Goal: Task Accomplishment & Management: Use online tool/utility

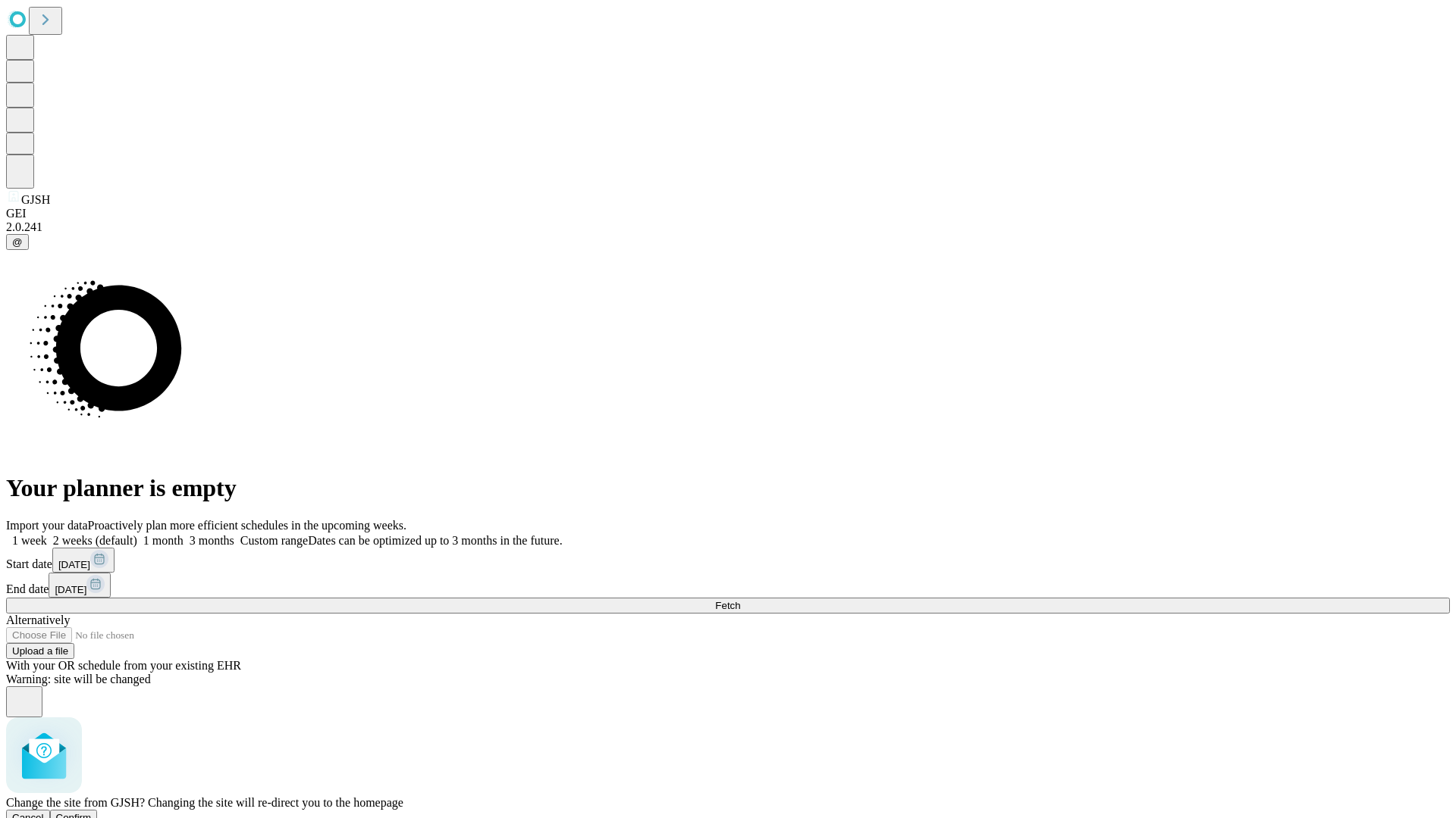
click at [92, 812] on span "Confirm" at bounding box center [74, 818] width 36 height 11
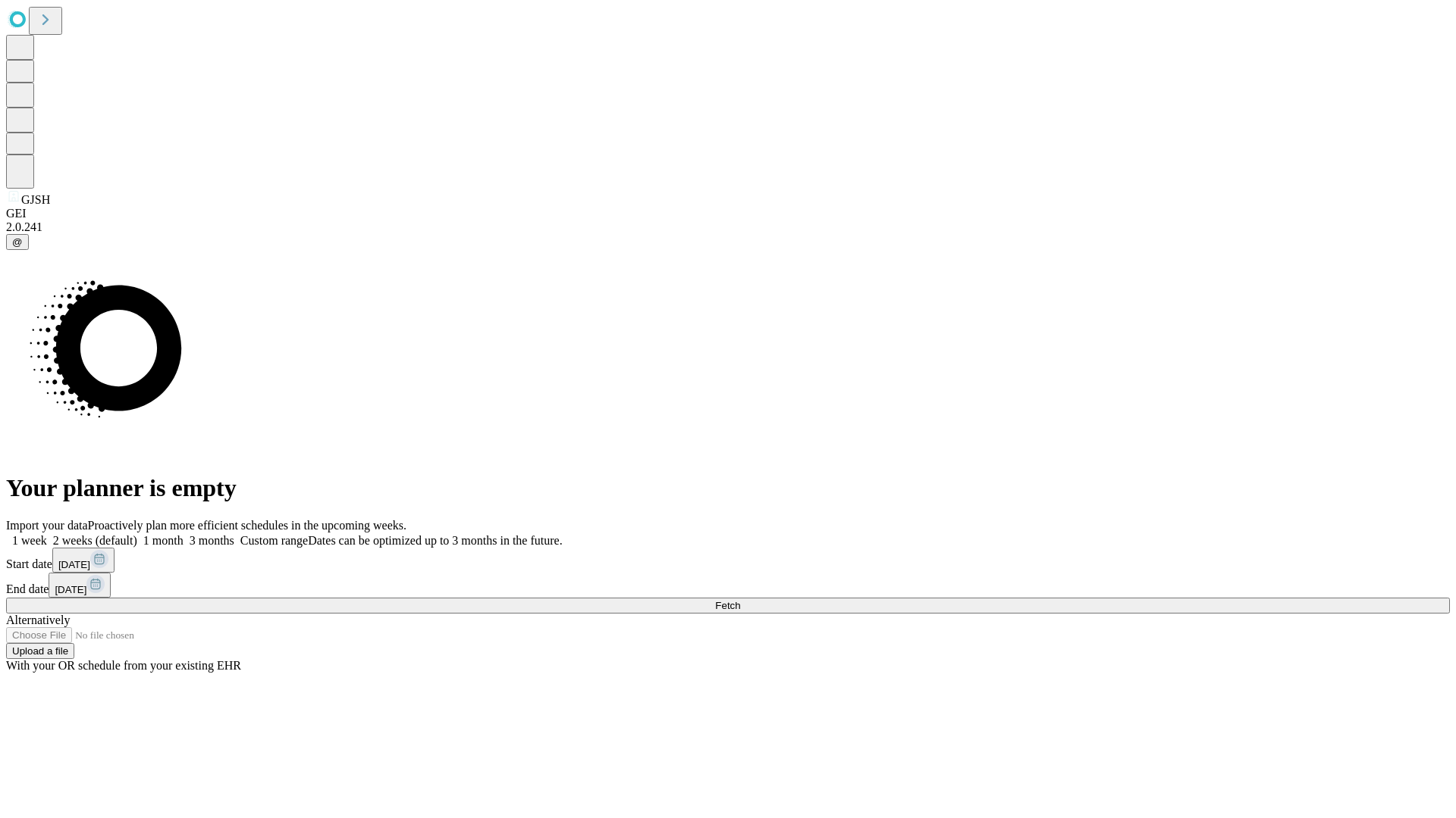
click at [47, 534] on label "1 week" at bounding box center [26, 541] width 41 height 13
click at [740, 600] on span "Fetch" at bounding box center [728, 606] width 25 height 11
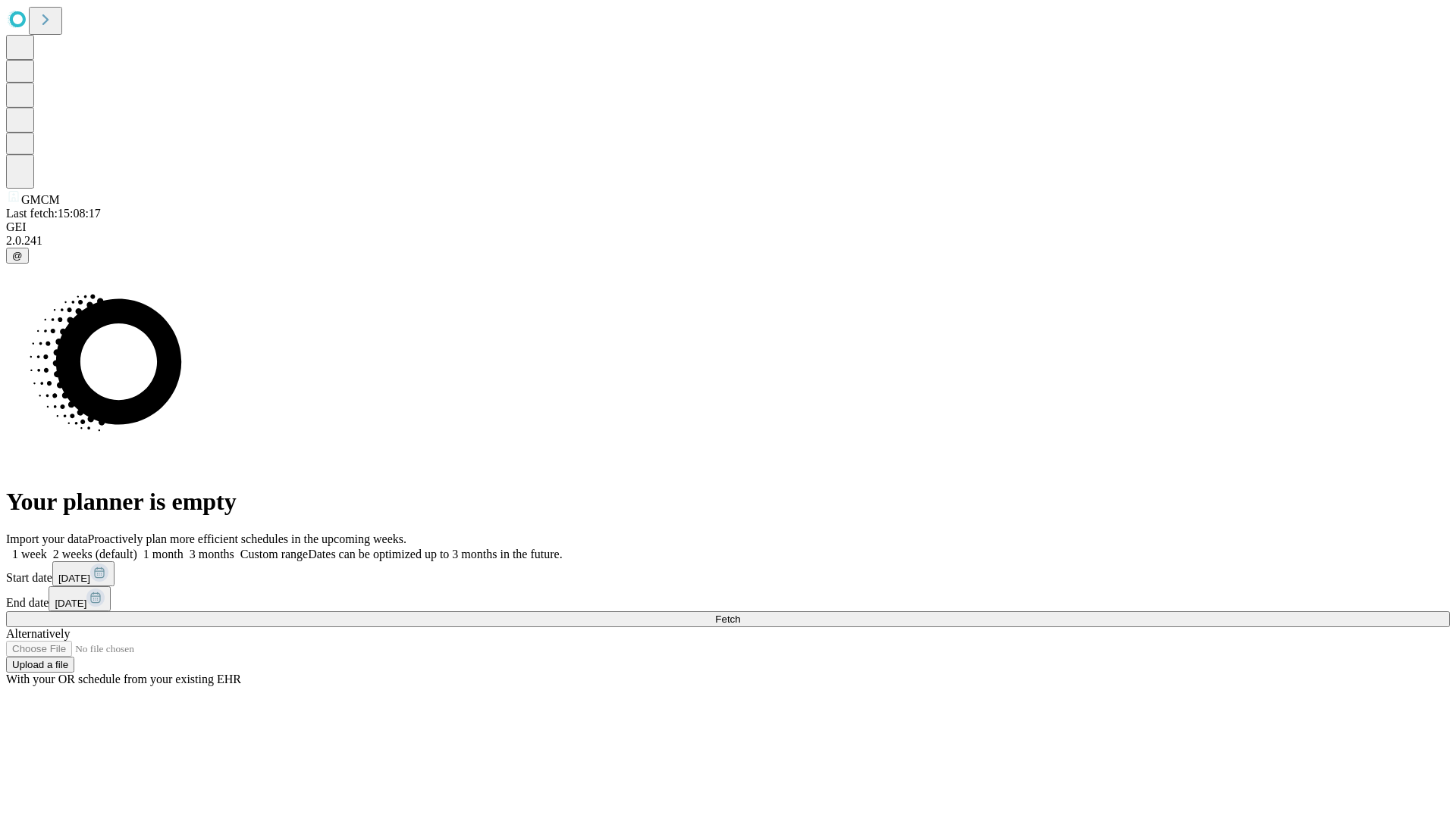
click at [47, 548] on label "1 week" at bounding box center [26, 555] width 41 height 13
click at [740, 614] on span "Fetch" at bounding box center [728, 619] width 25 height 11
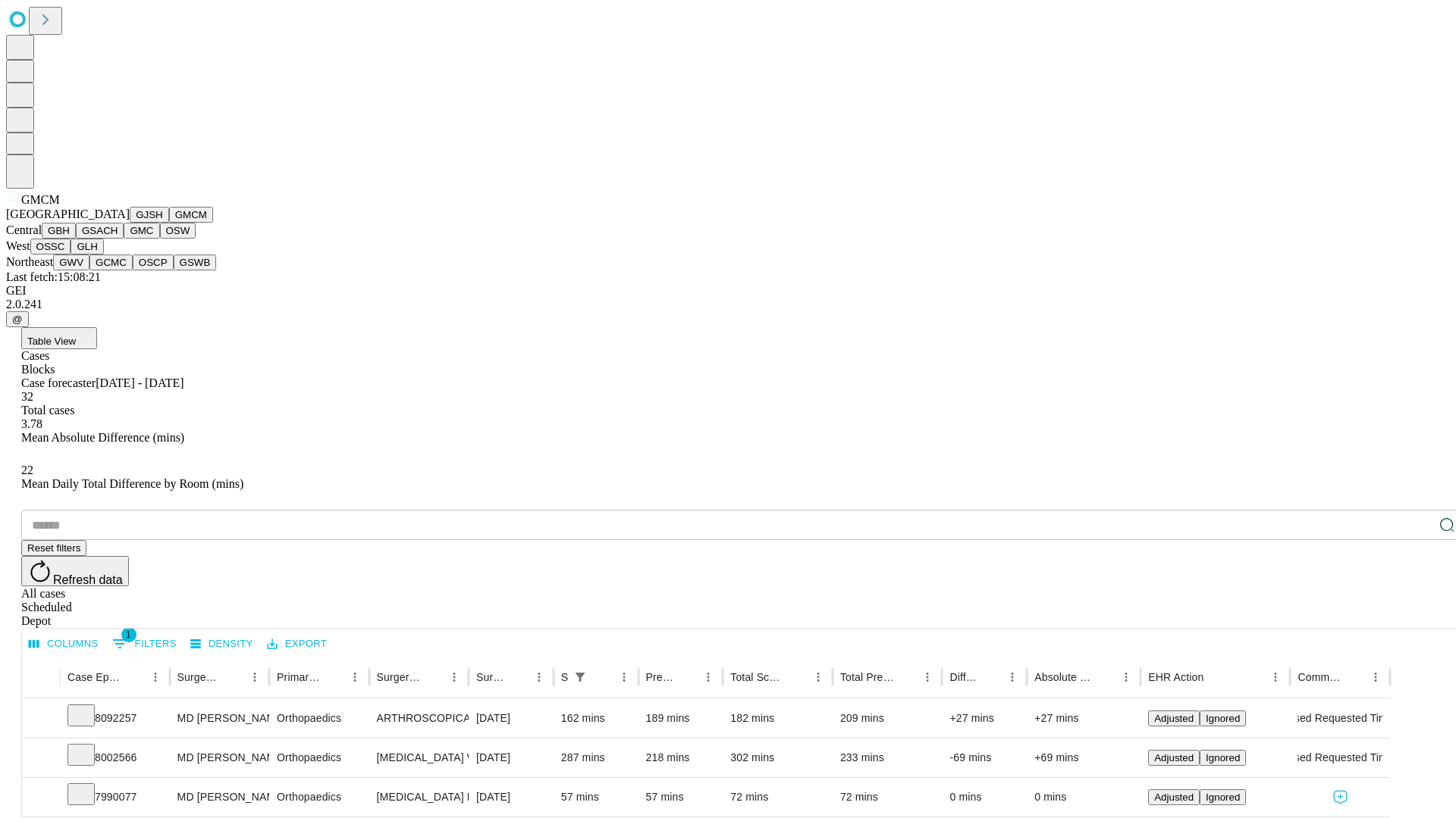
click at [76, 239] on button "GBH" at bounding box center [59, 230] width 34 height 16
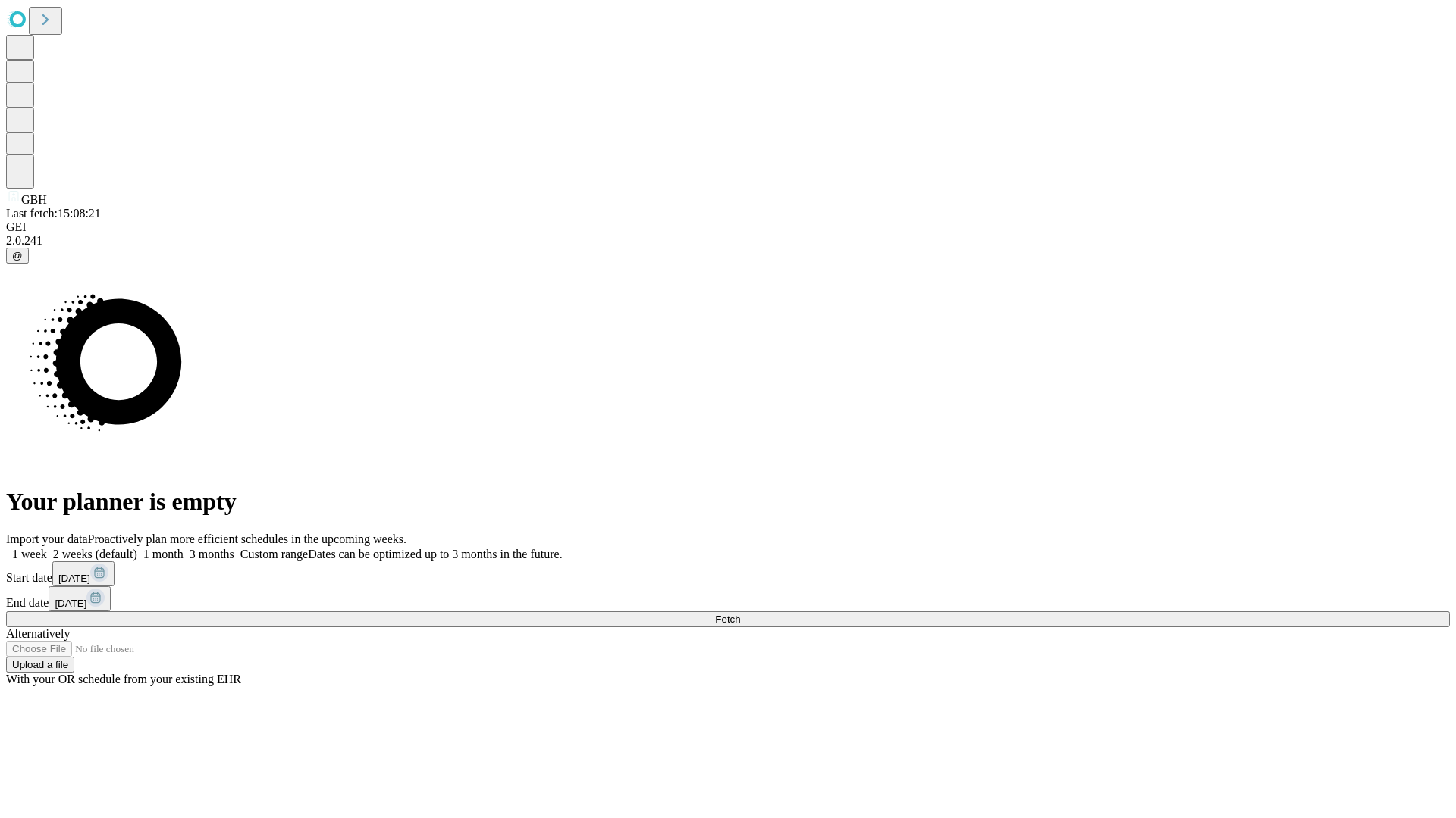
click at [47, 548] on label "1 week" at bounding box center [26, 555] width 41 height 13
click at [740, 614] on span "Fetch" at bounding box center [728, 619] width 25 height 11
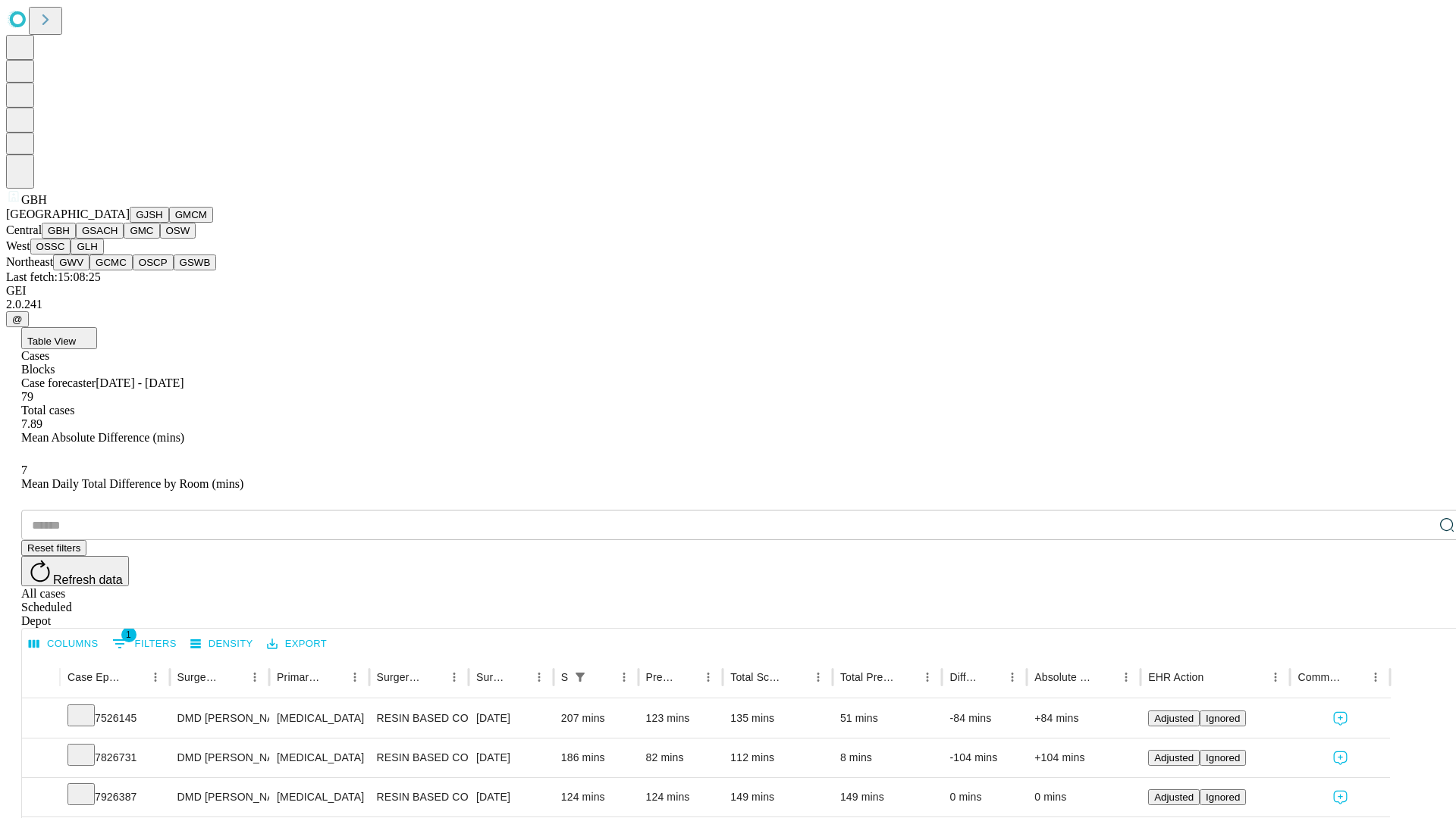
click at [118, 239] on button "GSACH" at bounding box center [100, 230] width 47 height 16
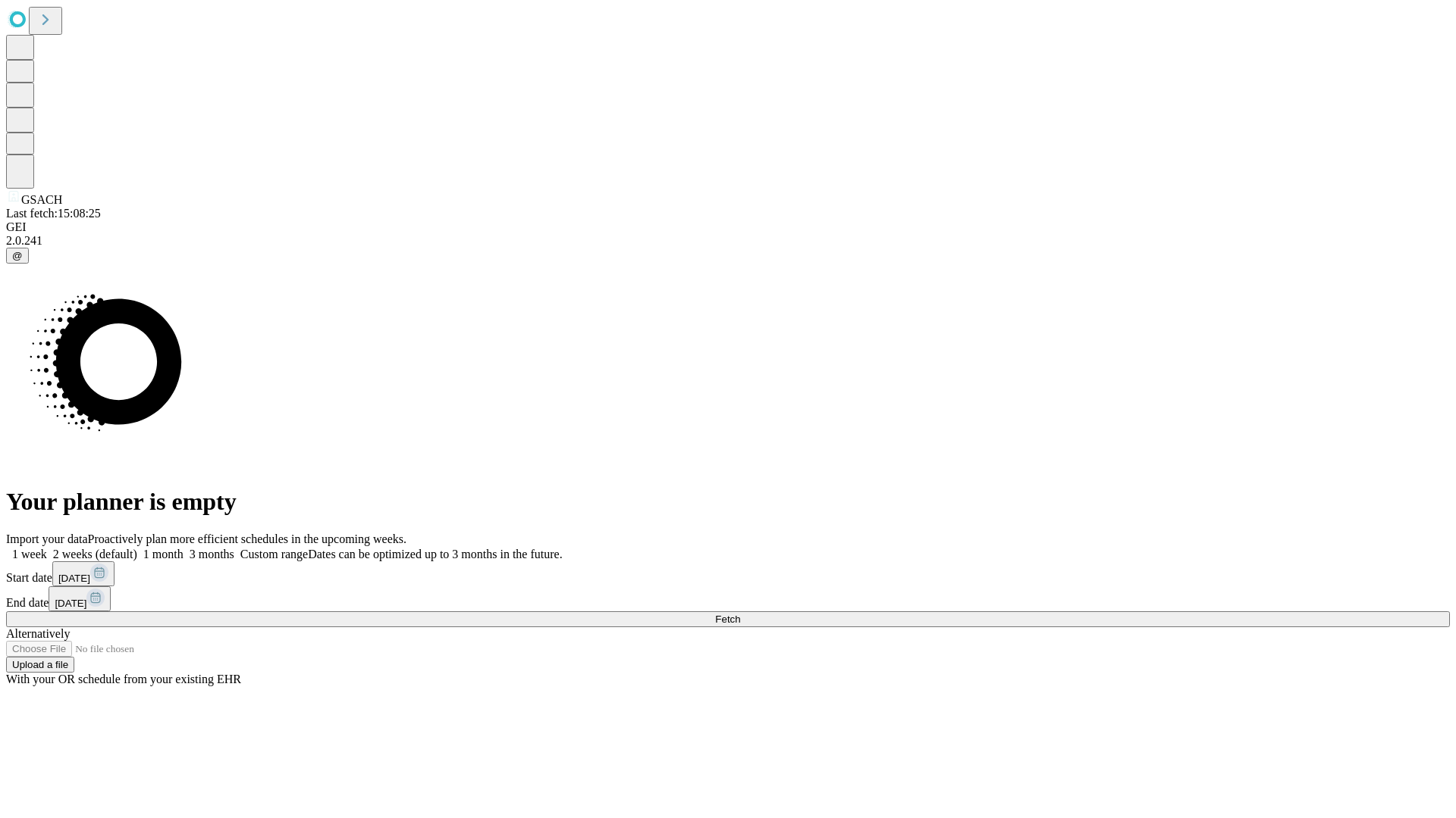
click at [47, 548] on label "1 week" at bounding box center [26, 555] width 41 height 13
click at [740, 614] on span "Fetch" at bounding box center [728, 619] width 25 height 11
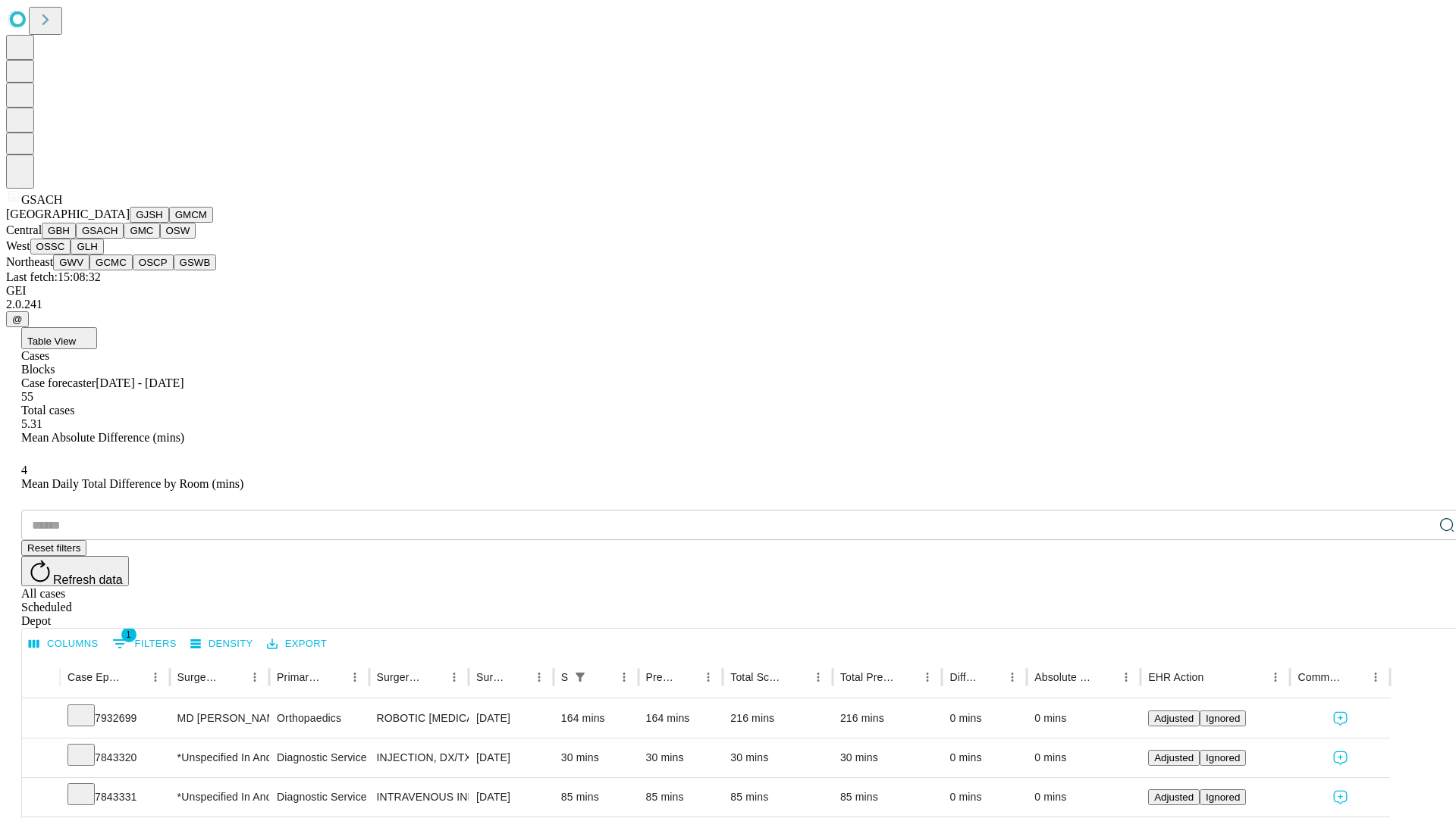
click at [124, 239] on button "GMC" at bounding box center [142, 230] width 36 height 16
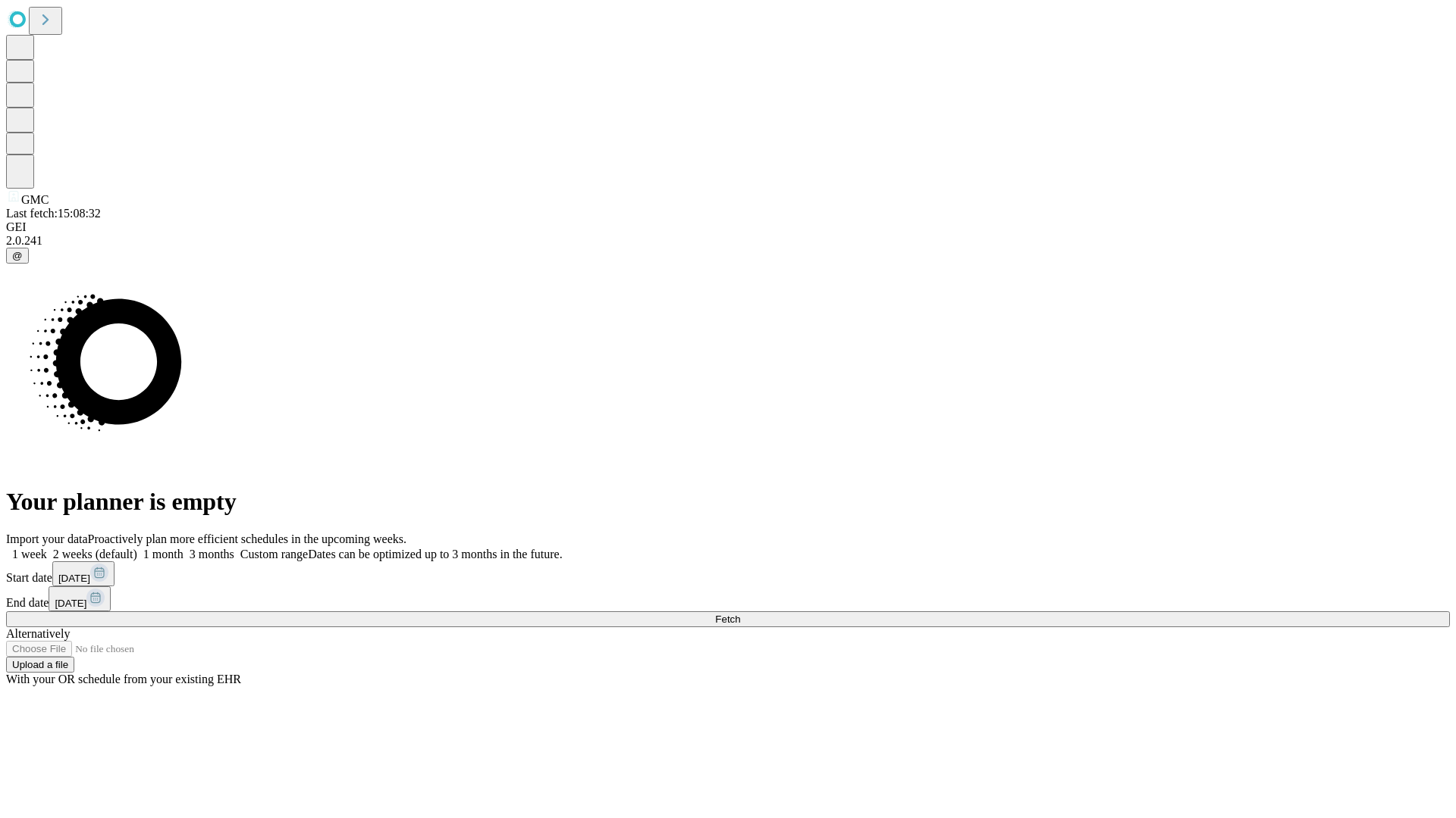
click at [47, 548] on label "1 week" at bounding box center [26, 555] width 41 height 13
click at [740, 614] on span "Fetch" at bounding box center [728, 619] width 25 height 11
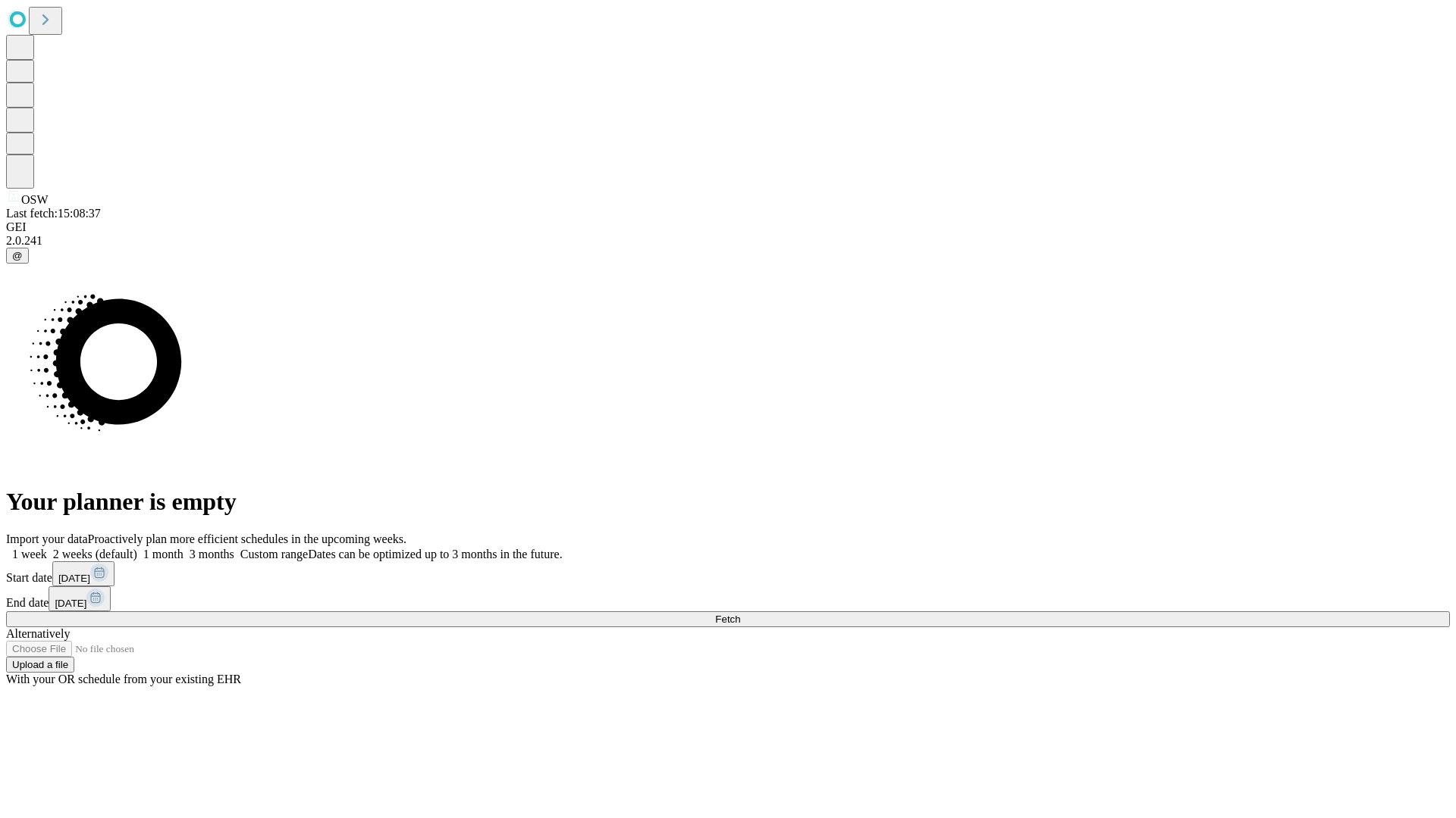
click at [47, 548] on label "1 week" at bounding box center [26, 555] width 41 height 13
click at [740, 614] on span "Fetch" at bounding box center [728, 619] width 25 height 11
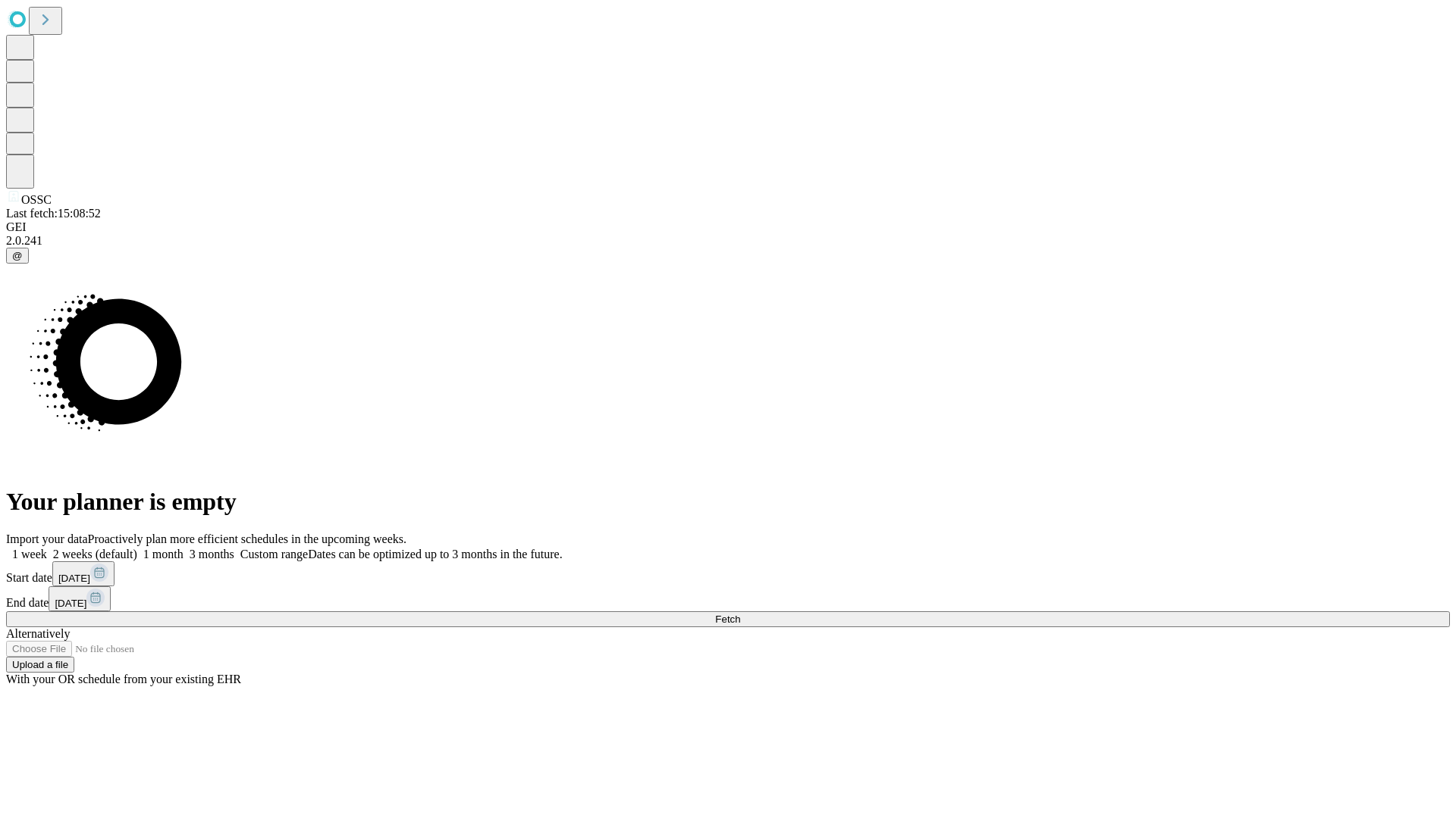
click at [47, 548] on label "1 week" at bounding box center [26, 555] width 41 height 13
click at [740, 614] on span "Fetch" at bounding box center [728, 619] width 25 height 11
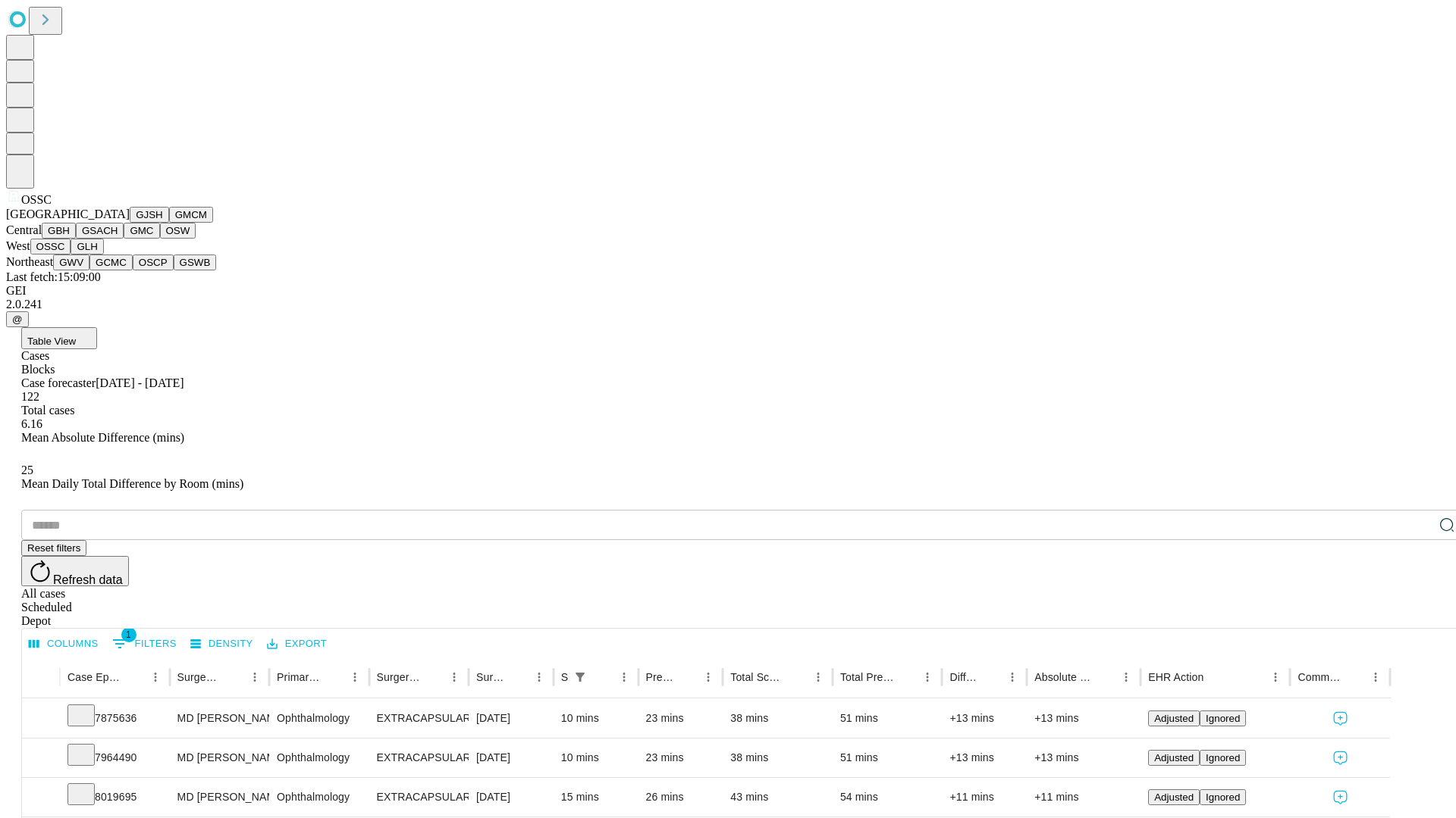
click at [103, 254] on button "GLH" at bounding box center [87, 246] width 33 height 16
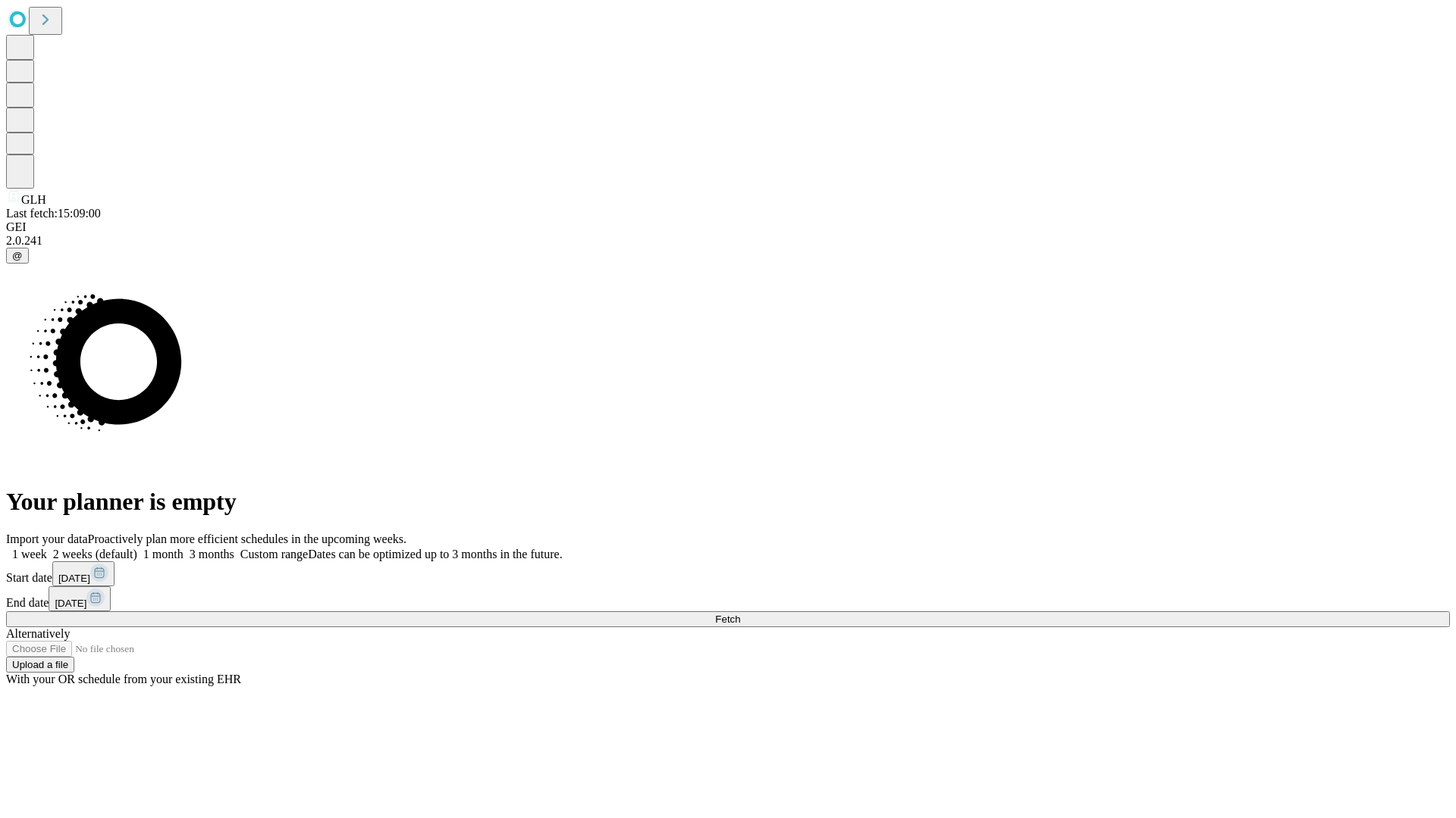
click at [47, 548] on label "1 week" at bounding box center [26, 555] width 41 height 13
click at [740, 614] on span "Fetch" at bounding box center [728, 619] width 25 height 11
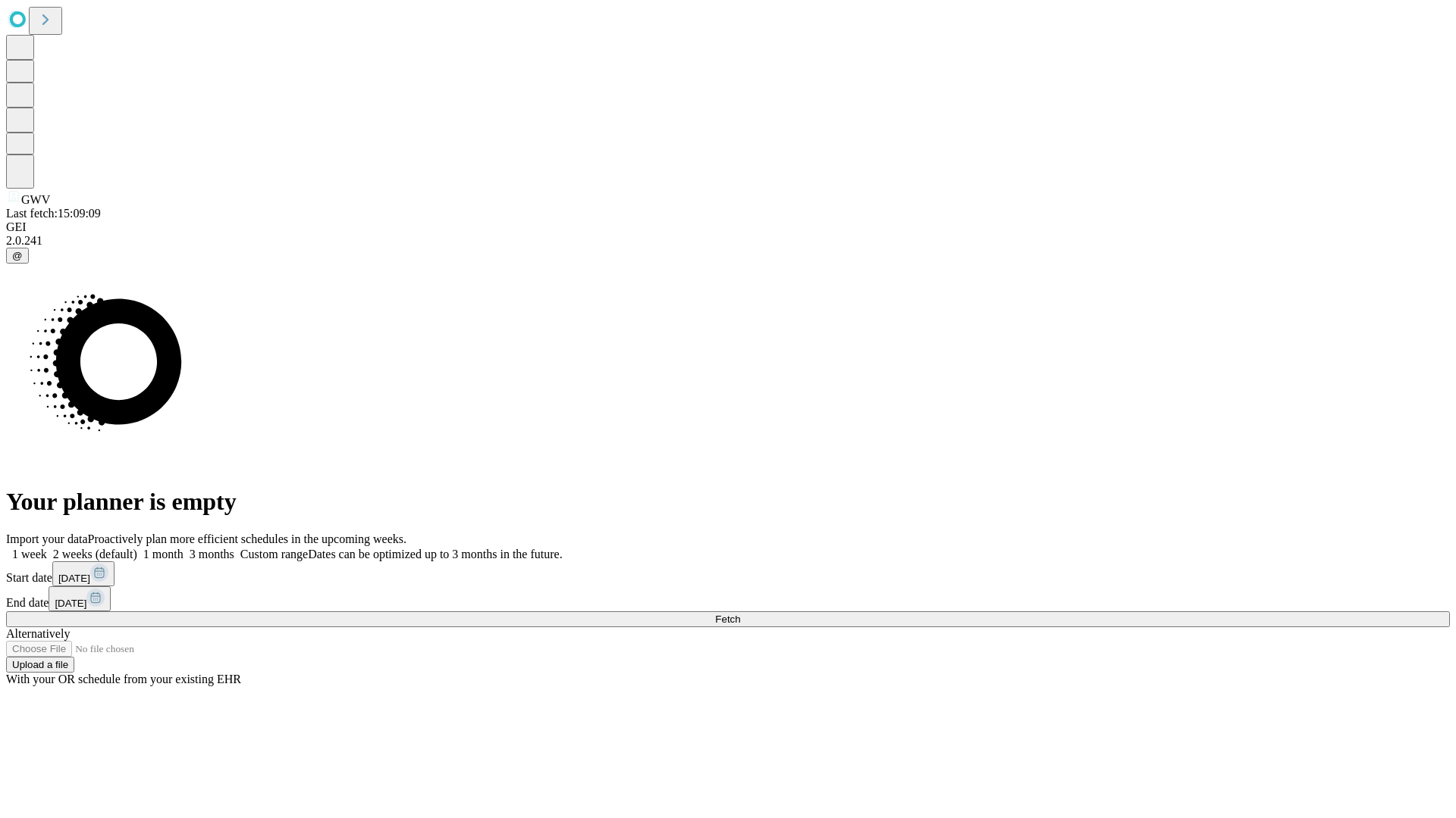
click at [47, 548] on label "1 week" at bounding box center [26, 555] width 41 height 13
click at [740, 614] on span "Fetch" at bounding box center [728, 619] width 25 height 11
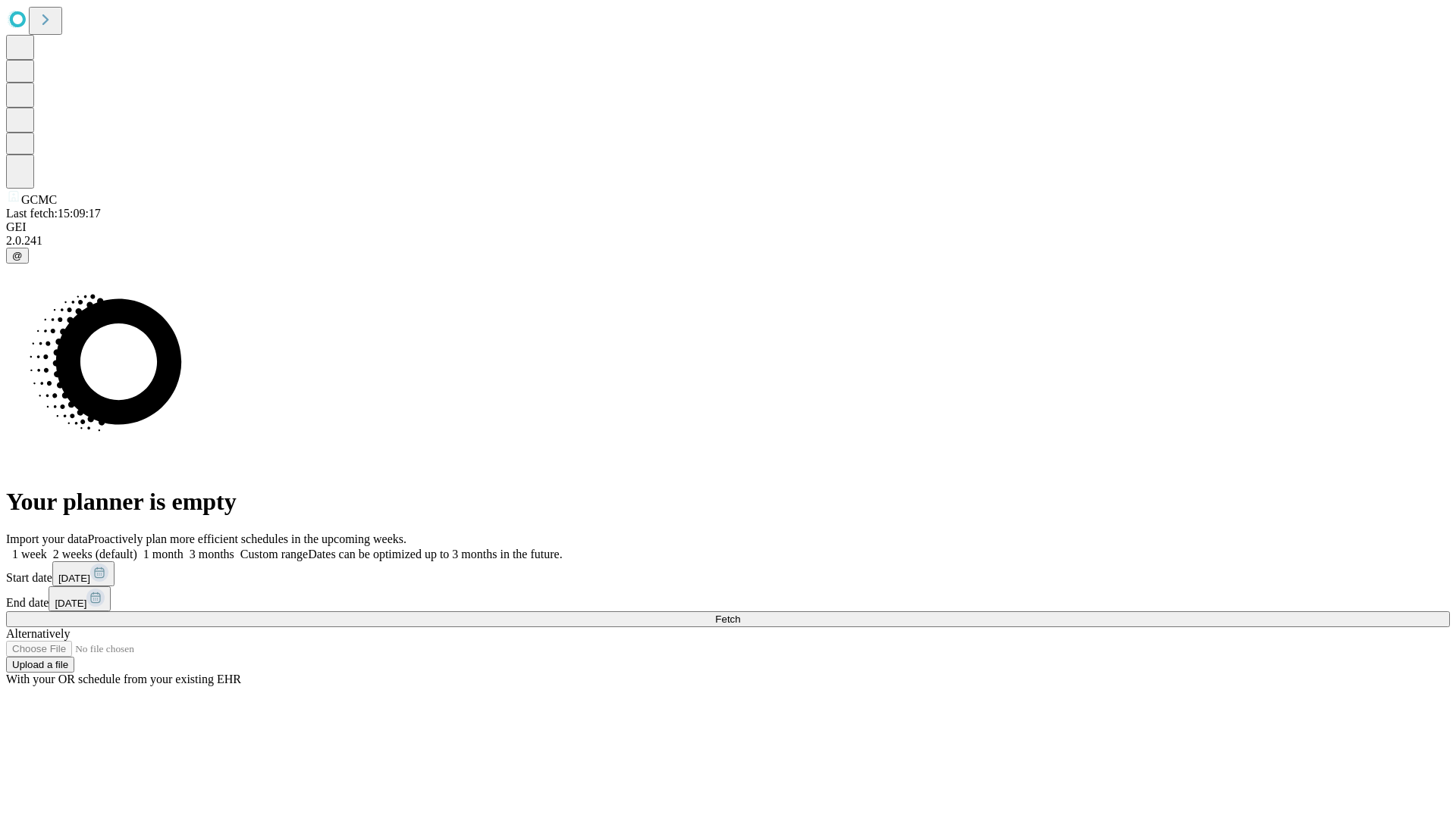
click at [47, 548] on label "1 week" at bounding box center [26, 555] width 41 height 13
click at [740, 614] on span "Fetch" at bounding box center [728, 619] width 25 height 11
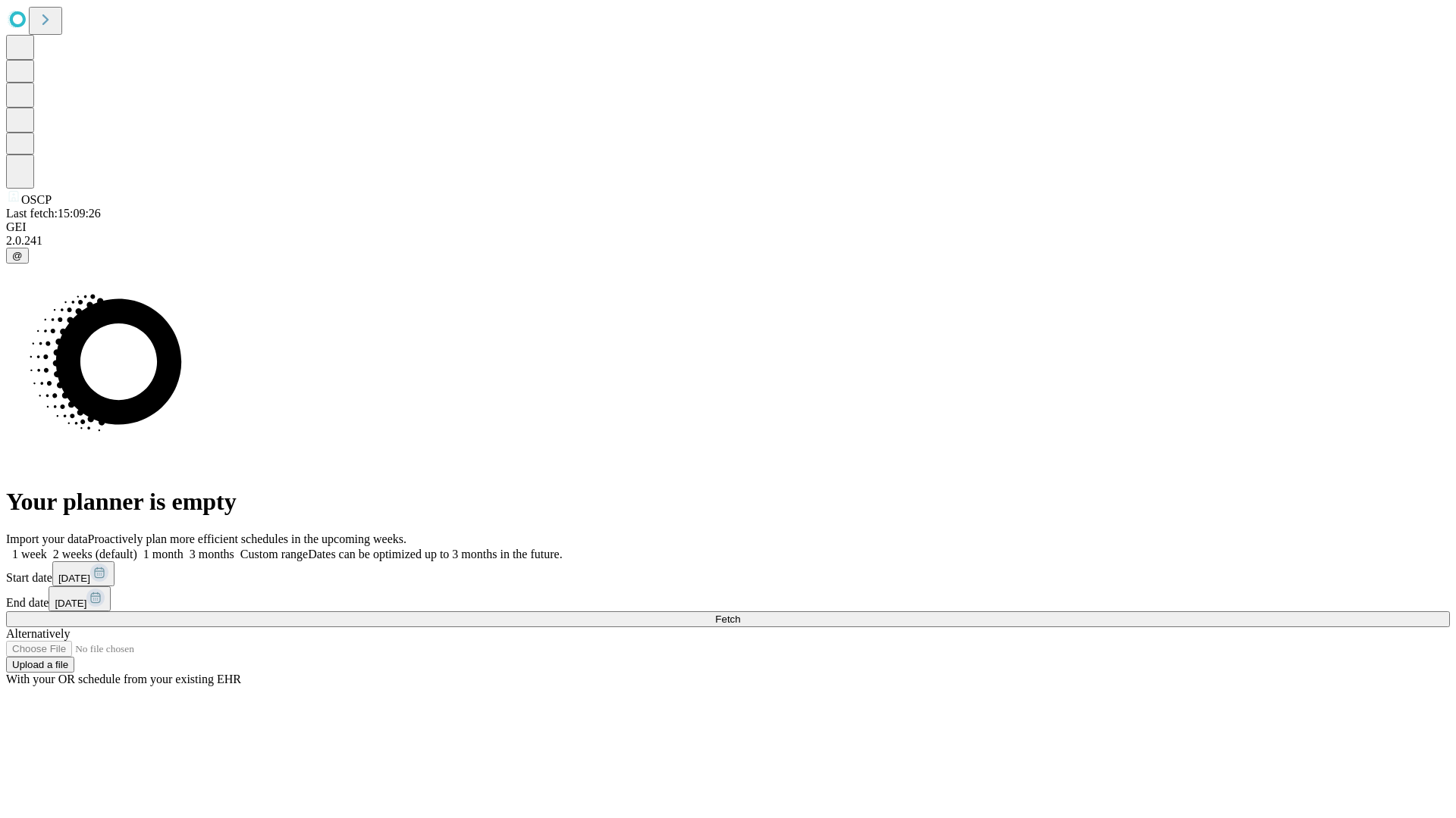
click at [47, 548] on label "1 week" at bounding box center [26, 555] width 41 height 13
click at [740, 614] on span "Fetch" at bounding box center [728, 619] width 25 height 11
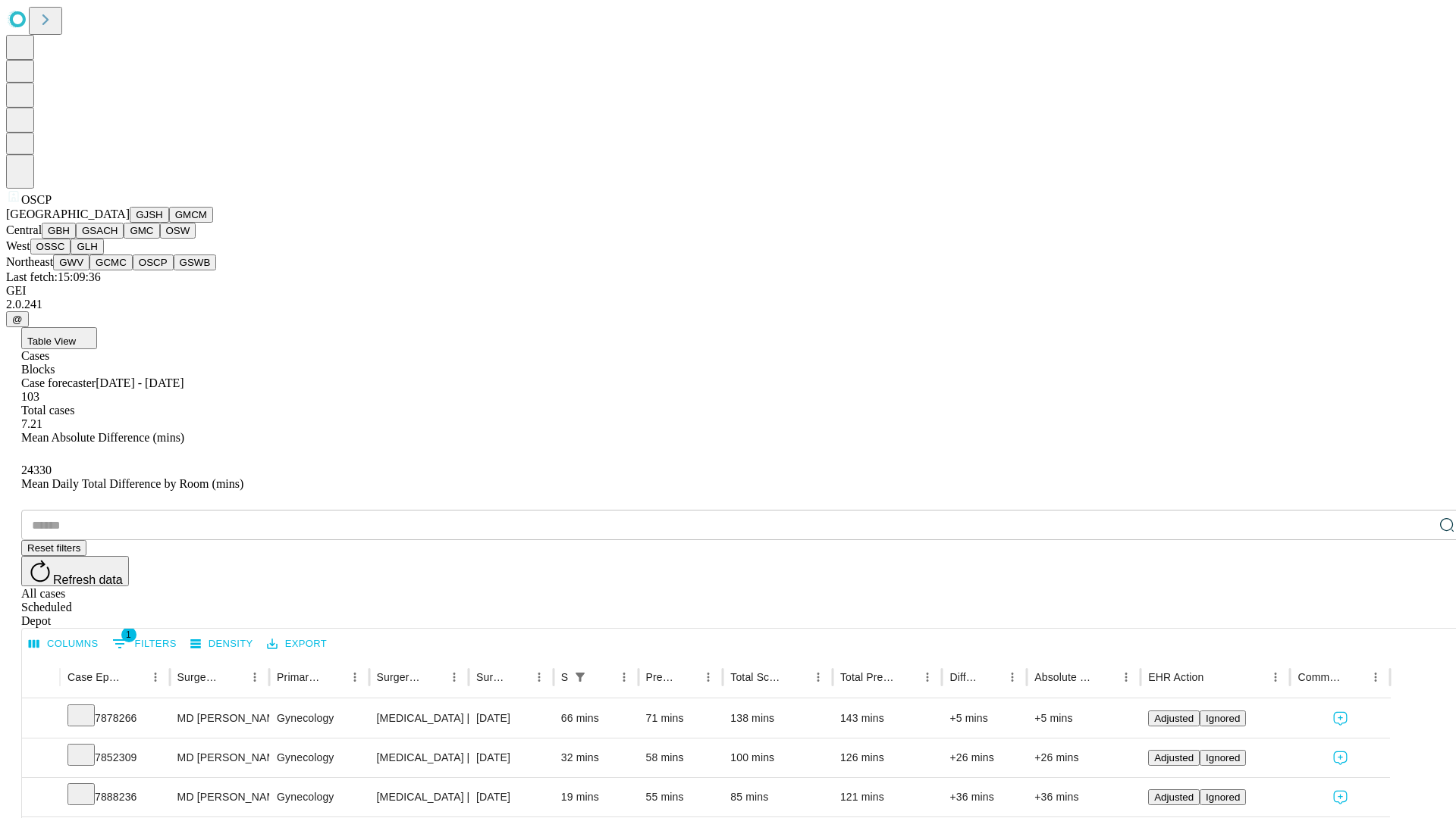
click at [174, 271] on button "GSWB" at bounding box center [195, 262] width 43 height 16
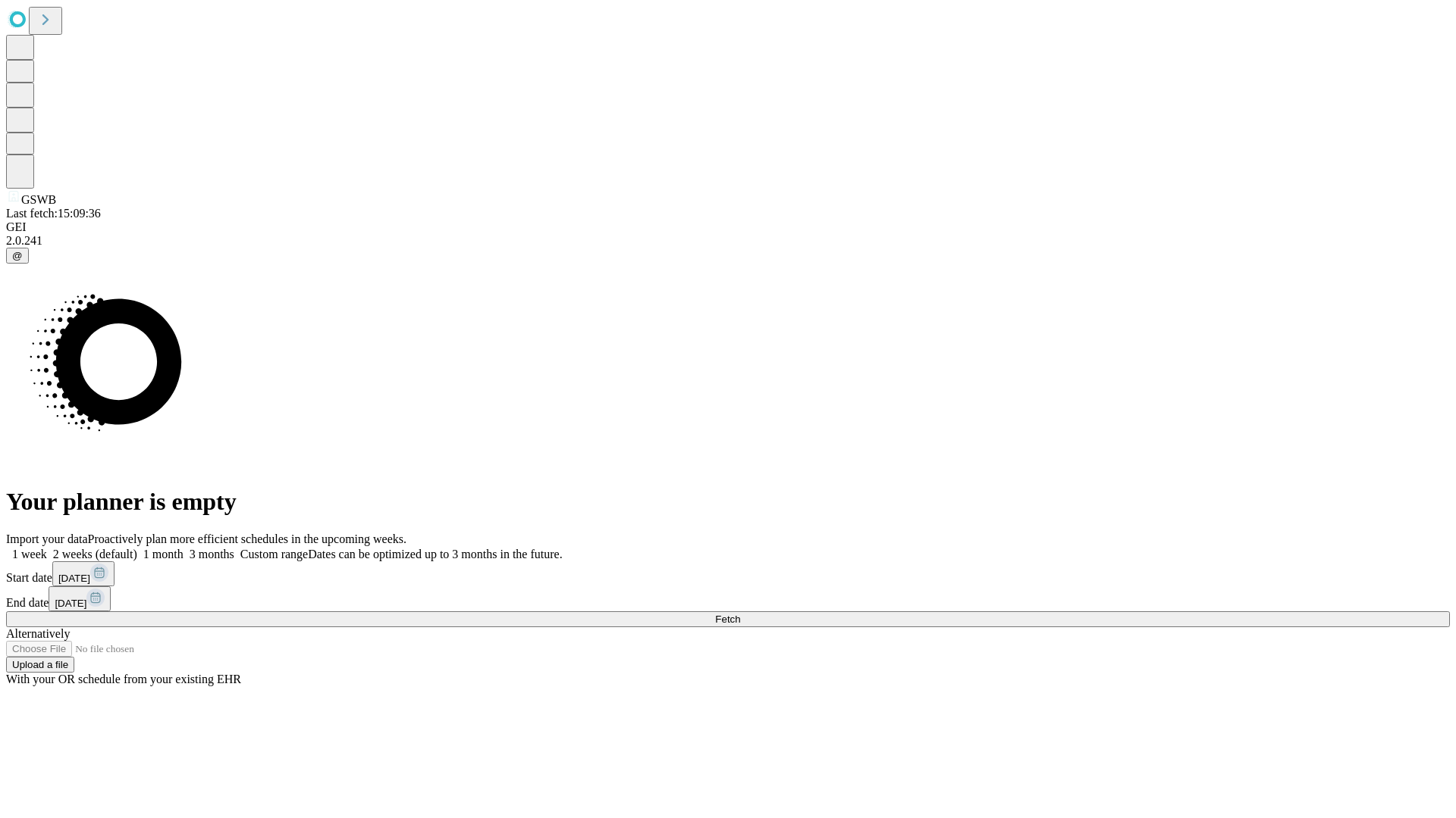
click at [740, 614] on span "Fetch" at bounding box center [728, 619] width 25 height 11
